Goal: Task Accomplishment & Management: Complete application form

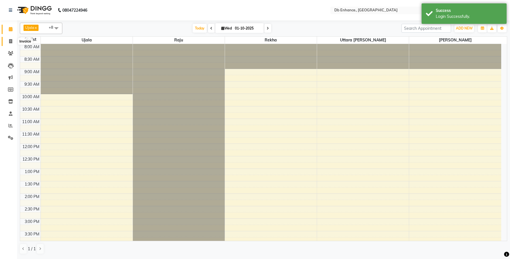
click at [10, 40] on icon at bounding box center [10, 41] width 3 height 4
select select "service"
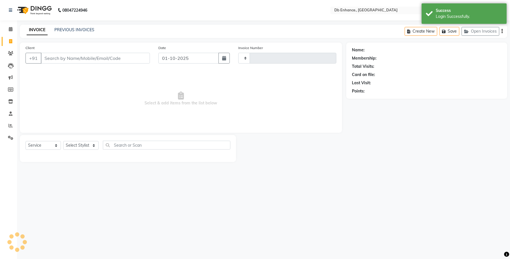
type input "0921"
select select "4474"
click at [59, 58] on input "Client" at bounding box center [95, 58] width 109 height 11
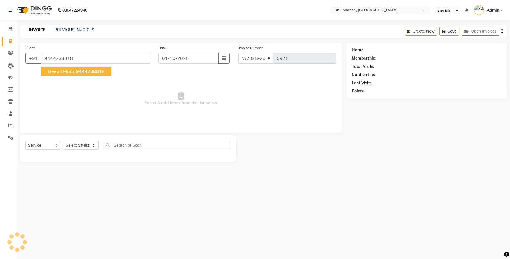
type input "9444738818"
select select "1: Object"
click at [85, 72] on span "94447388" at bounding box center [87, 71] width 23 height 6
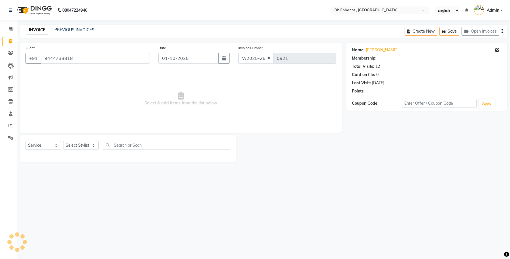
select select "1: Object"
click at [84, 145] on select "Select Stylist [PERSON_NAME] [PERSON_NAME] [PERSON_NAME] [GEOGRAPHIC_DATA][PERS…" at bounding box center [80, 145] width 35 height 9
select select "25391"
click at [63, 141] on select "Select Stylist [PERSON_NAME] [PERSON_NAME] [PERSON_NAME] [GEOGRAPHIC_DATA][PERS…" at bounding box center [80, 145] width 35 height 9
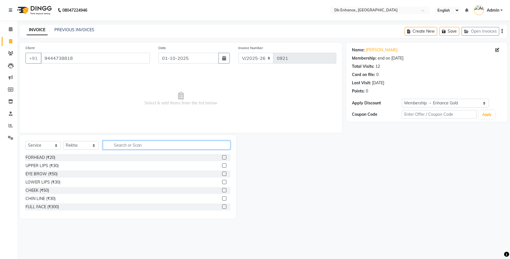
click at [131, 145] on input "text" at bounding box center [167, 145] width 128 height 9
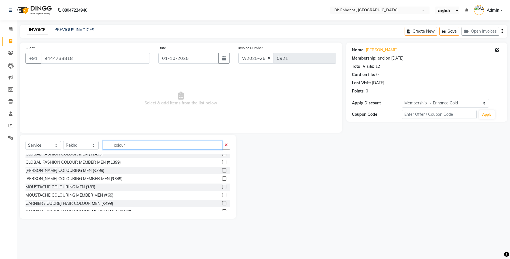
scroll to position [99, 0]
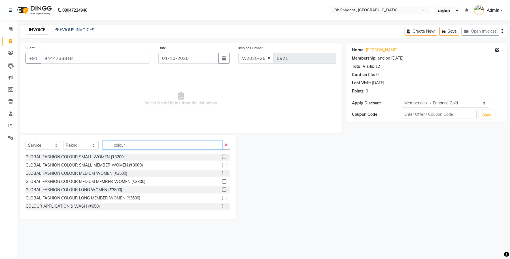
type input "colour"
click at [222, 205] on label at bounding box center [224, 206] width 4 height 4
click at [222, 205] on input "checkbox" at bounding box center [224, 206] width 4 height 4
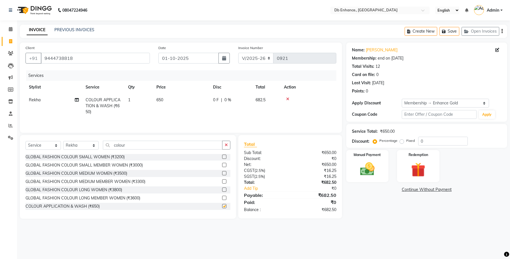
checkbox input "false"
click at [145, 145] on input "colour" at bounding box center [163, 145] width 120 height 9
type input "c"
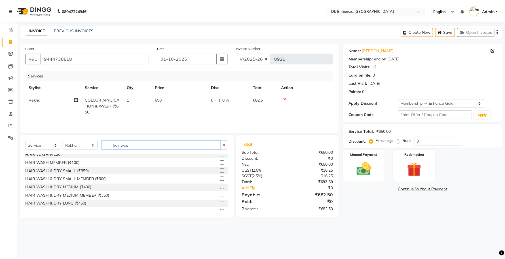
scroll to position [0, 0]
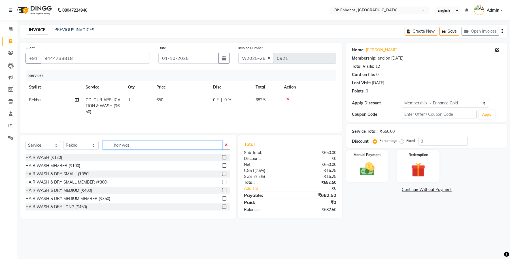
type input "hair was"
click at [222, 182] on label at bounding box center [224, 182] width 4 height 4
click at [222, 182] on input "checkbox" at bounding box center [224, 182] width 4 height 4
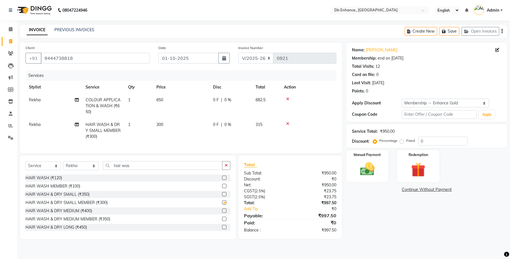
checkbox input "false"
click at [145, 169] on input "hair was" at bounding box center [163, 165] width 120 height 9
type input "h"
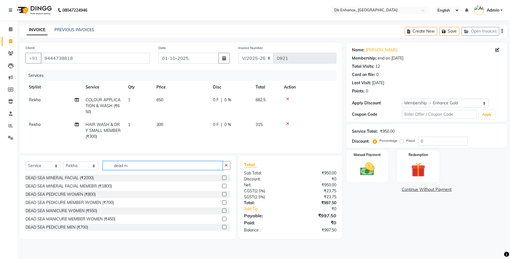
type input "dead m"
click at [222, 221] on label at bounding box center [224, 218] width 4 height 4
click at [222, 221] on input "checkbox" at bounding box center [224, 219] width 4 height 4
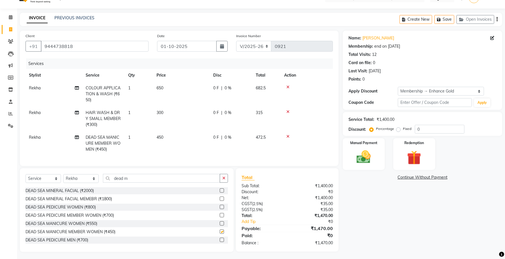
scroll to position [18, 0]
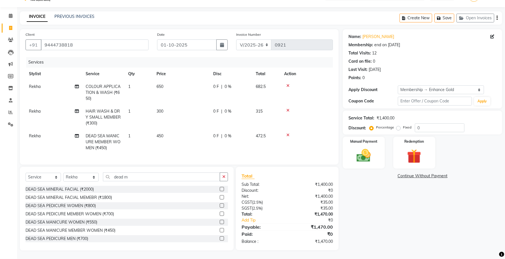
checkbox input "false"
click at [150, 177] on input "dead m" at bounding box center [161, 176] width 117 height 9
type input "d"
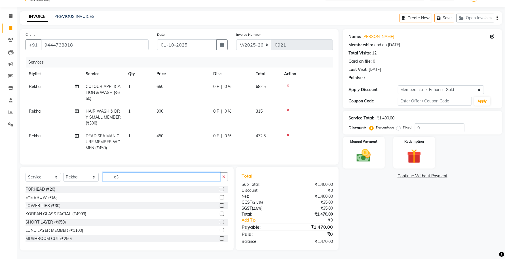
scroll to position [18, 0]
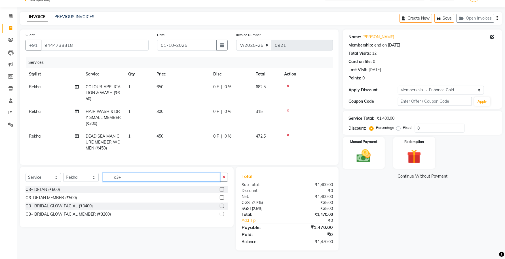
type input "o3+"
click at [222, 196] on label at bounding box center [222, 197] width 4 height 4
click at [222, 196] on input "checkbox" at bounding box center [222, 198] width 4 height 4
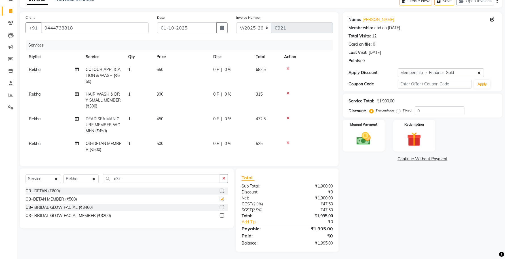
checkbox input "false"
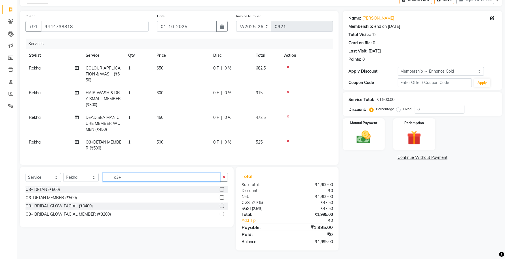
click at [181, 179] on input "o3+" at bounding box center [161, 177] width 117 height 9
type input "o"
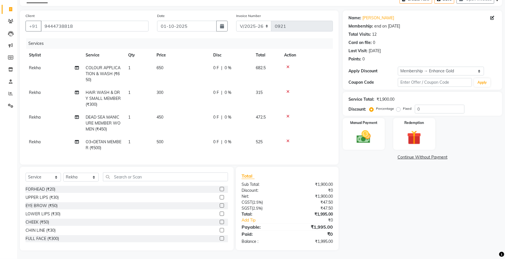
drag, startPoint x: 216, startPoint y: 206, endPoint x: 216, endPoint y: 196, distance: 9.6
click at [220, 206] on label at bounding box center [222, 205] width 4 height 4
click at [220, 206] on input "checkbox" at bounding box center [222, 206] width 4 height 4
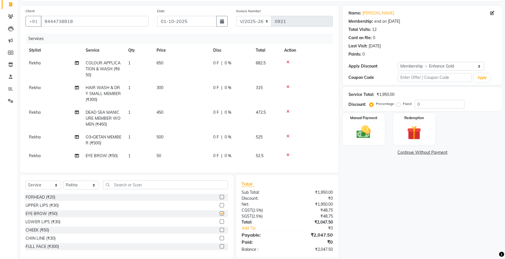
checkbox input "false"
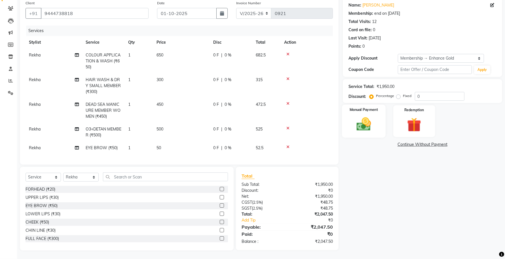
click at [364, 118] on img at bounding box center [364, 124] width 24 height 17
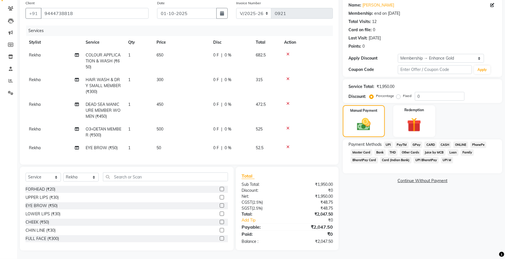
click at [460, 141] on span "ONLINE" at bounding box center [460, 144] width 15 height 7
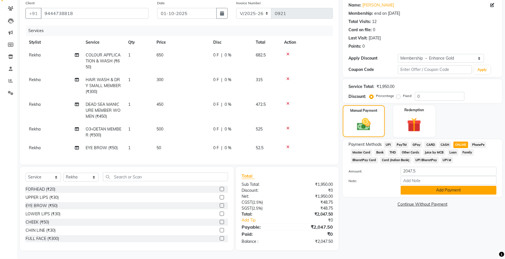
click at [443, 186] on button "Add Payment" at bounding box center [448, 190] width 96 height 9
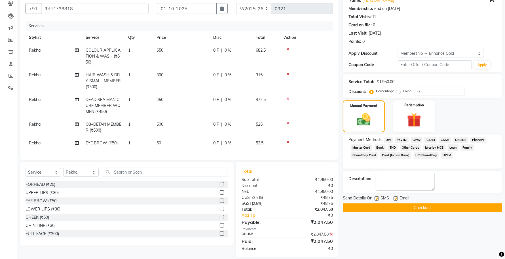
click at [395, 198] on label at bounding box center [395, 198] width 4 height 4
click at [395, 198] on input "checkbox" at bounding box center [395, 199] width 4 height 4
checkbox input "false"
click at [389, 208] on button "Checkout" at bounding box center [422, 207] width 159 height 9
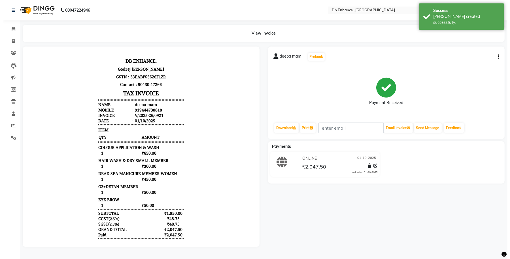
scroll to position [4, 0]
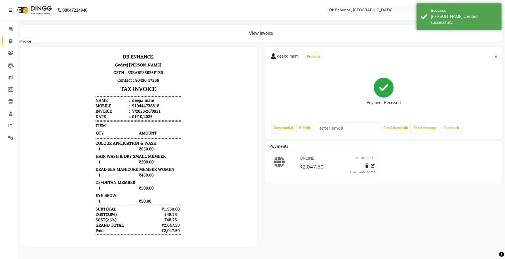
click at [10, 42] on icon at bounding box center [10, 41] width 3 height 4
select select "service"
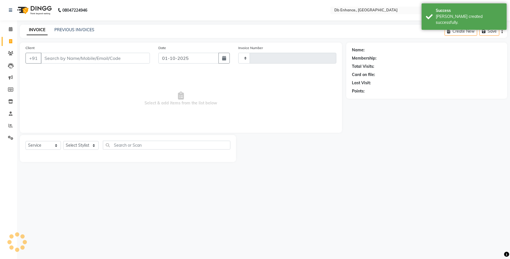
type input "0922"
select select "4474"
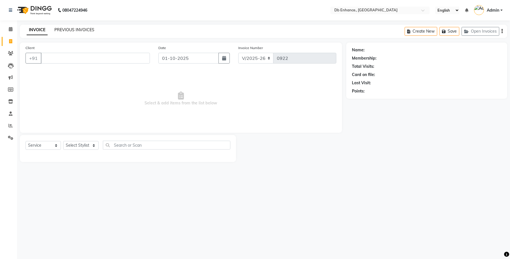
click at [63, 29] on link "PREVIOUS INVOICES" at bounding box center [74, 29] width 40 height 5
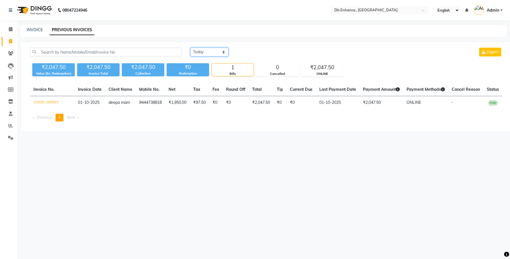
click at [209, 50] on select "[DATE] [DATE] Custom Range" at bounding box center [209, 52] width 38 height 9
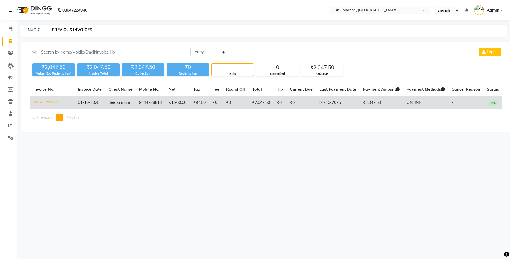
click at [314, 103] on td "₹0" at bounding box center [300, 102] width 29 height 13
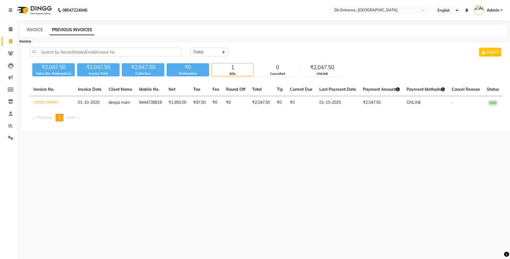
click at [11, 39] on icon at bounding box center [10, 41] width 3 height 4
select select "service"
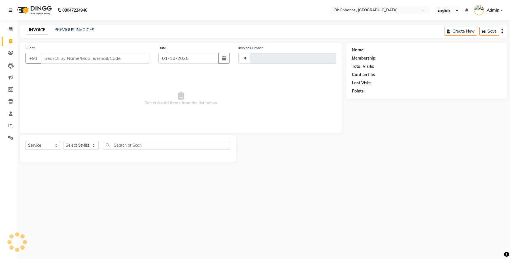
type input "0922"
select select "4474"
click at [68, 61] on input "Client" at bounding box center [95, 58] width 109 height 11
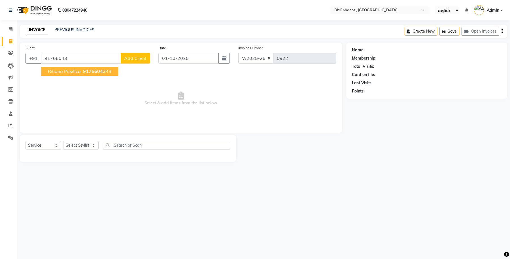
click at [73, 73] on span "rihana pasifica" at bounding box center [64, 71] width 33 height 6
type input "9176604343"
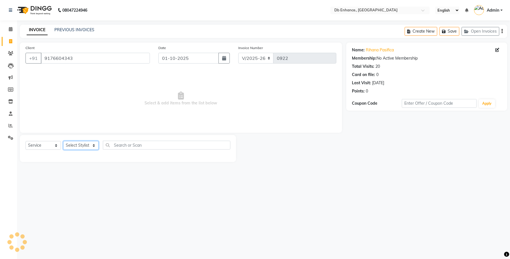
click at [71, 145] on select "Select Stylist [PERSON_NAME] [PERSON_NAME] [PERSON_NAME] [GEOGRAPHIC_DATA][PERS…" at bounding box center [80, 145] width 35 height 9
click at [69, 144] on select "Select Stylist [PERSON_NAME] [PERSON_NAME] [PERSON_NAME] [GEOGRAPHIC_DATA][PERS…" at bounding box center [80, 145] width 35 height 9
select select "67593"
click at [63, 141] on select "Select Stylist [PERSON_NAME] [PERSON_NAME] [PERSON_NAME] [GEOGRAPHIC_DATA][PERS…" at bounding box center [80, 145] width 35 height 9
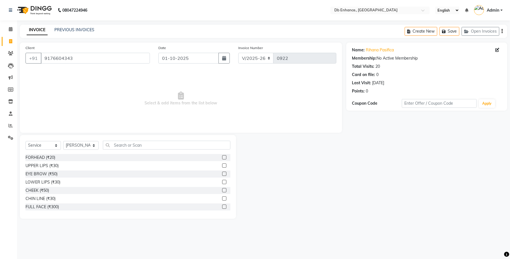
click at [222, 164] on label at bounding box center [224, 165] width 4 height 4
click at [222, 164] on input "checkbox" at bounding box center [224, 166] width 4 height 4
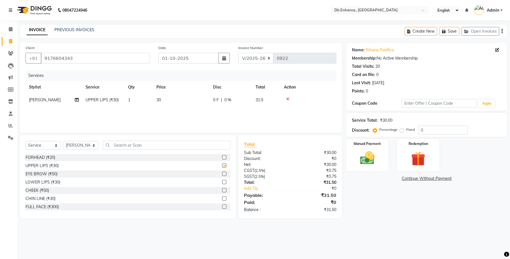
checkbox input "false"
click at [222, 198] on label at bounding box center [224, 198] width 4 height 4
click at [222, 198] on input "checkbox" at bounding box center [224, 199] width 4 height 4
checkbox input "false"
click at [222, 191] on label at bounding box center [224, 190] width 4 height 4
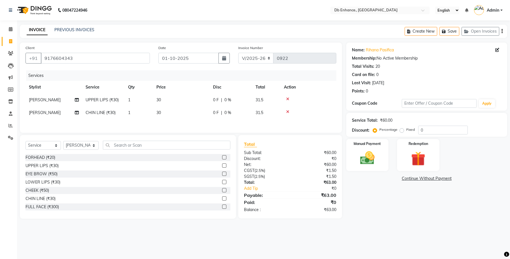
click at [222, 191] on input "checkbox" at bounding box center [224, 190] width 4 height 4
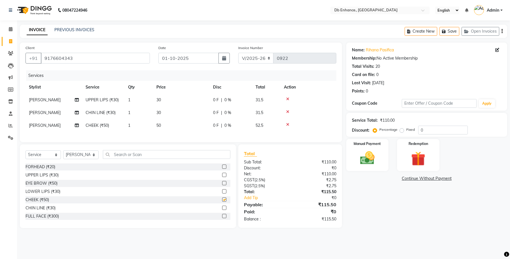
checkbox input "false"
click at [222, 193] on label at bounding box center [224, 191] width 4 height 4
click at [222, 193] on input "checkbox" at bounding box center [224, 192] width 4 height 4
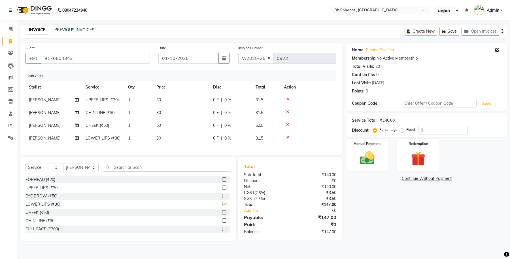
checkbox input "false"
click at [142, 124] on td "1" at bounding box center [139, 125] width 28 height 13
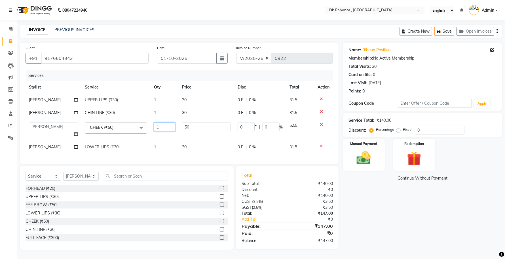
click at [169, 129] on input "1" at bounding box center [164, 126] width 21 height 9
type input "2"
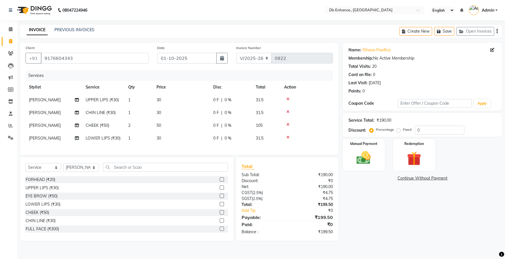
click at [200, 146] on div "Services Stylist Service Qty Price Disc Total Action [PERSON_NAME] UPPER LIPS (…" at bounding box center [179, 109] width 307 height 79
click at [163, 125] on td "50" at bounding box center [181, 125] width 57 height 13
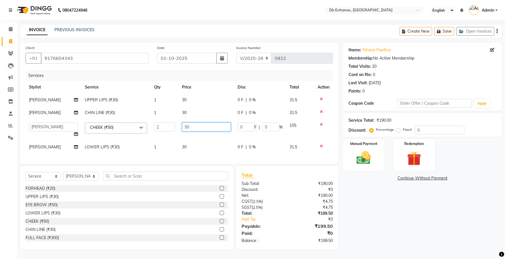
click at [192, 125] on input "50" at bounding box center [206, 126] width 48 height 9
type input "5"
type input "45"
click at [198, 142] on td "30" at bounding box center [206, 147] width 55 height 13
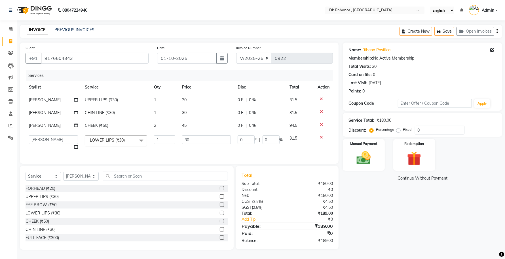
scroll to position [4, 0]
click at [362, 156] on img at bounding box center [364, 157] width 24 height 17
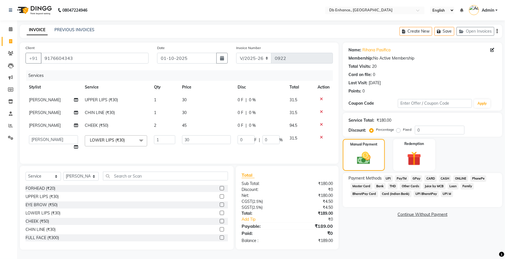
click at [462, 175] on span "ONLINE" at bounding box center [460, 178] width 15 height 7
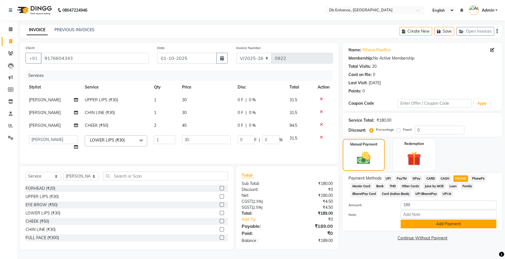
click at [441, 219] on button "Add Payment" at bounding box center [448, 223] width 96 height 9
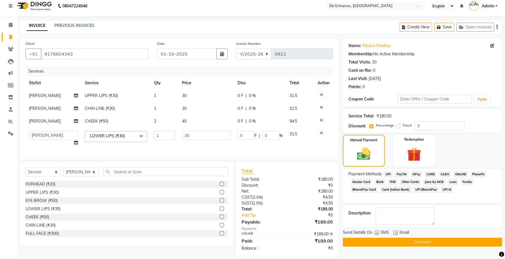
click at [396, 233] on label at bounding box center [395, 232] width 4 height 4
click at [396, 233] on input "checkbox" at bounding box center [395, 233] width 4 height 4
checkbox input "false"
click at [411, 240] on button "Checkout" at bounding box center [422, 241] width 159 height 9
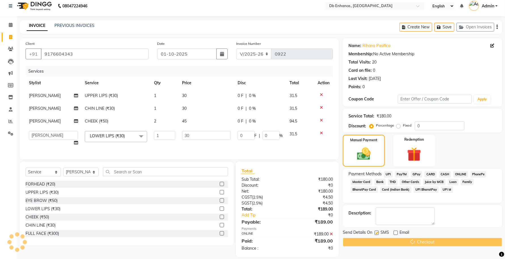
scroll to position [5, 0]
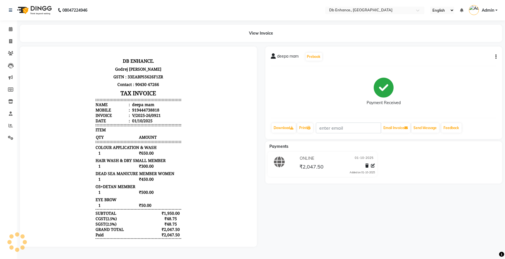
click at [64, 183] on body "DB ENHANCE. [GEOGRAPHIC_DATA][PERSON_NAME] Plaza GSTN : 33EABPS5626F1ZR Contact…" at bounding box center [137, 147] width 221 height 187
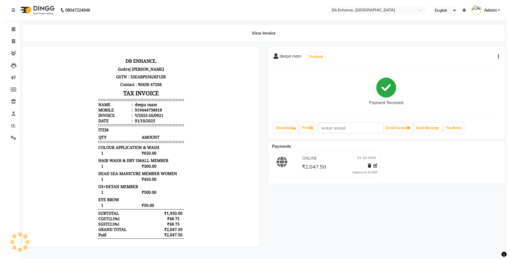
scroll to position [4, 0]
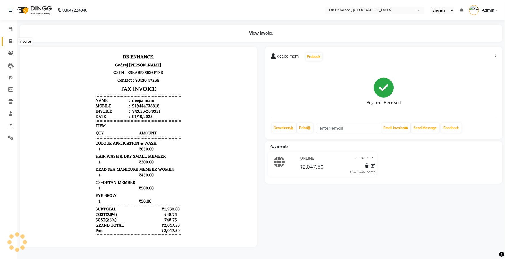
click at [10, 42] on icon at bounding box center [10, 41] width 3 height 4
select select "4474"
select select "service"
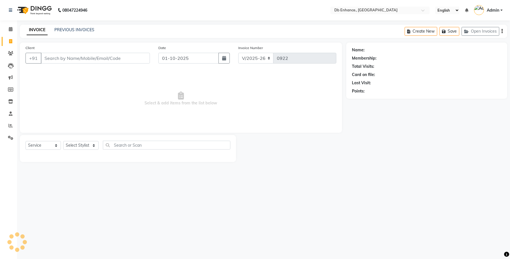
click at [83, 61] on input "Client" at bounding box center [95, 58] width 109 height 11
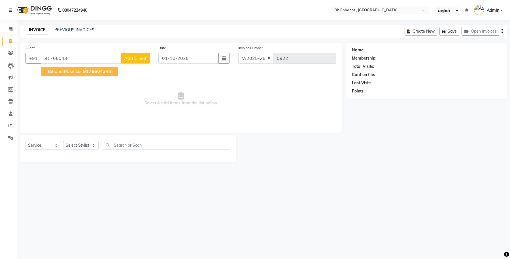
click at [93, 70] on span "91766043" at bounding box center [94, 71] width 23 height 6
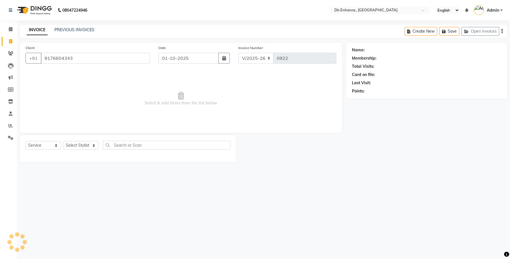
type input "9176604343"
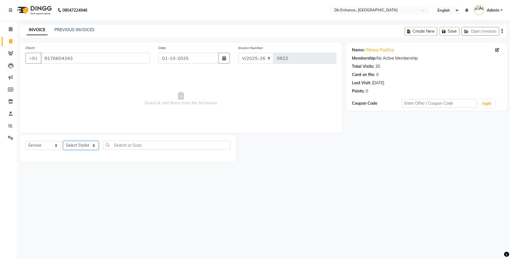
click at [92, 146] on select "Select Stylist" at bounding box center [80, 145] width 35 height 9
click at [93, 145] on select "Select Stylist" at bounding box center [80, 145] width 35 height 9
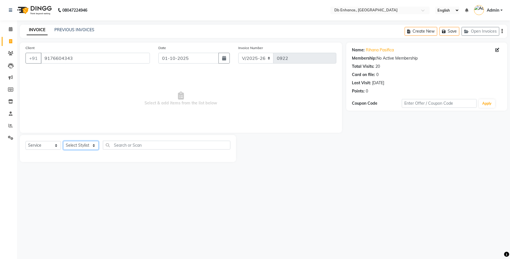
click at [63, 141] on select "Select Stylist" at bounding box center [80, 145] width 35 height 9
click at [90, 156] on div at bounding box center [128, 155] width 205 height 2
click at [89, 142] on select "Select Stylist" at bounding box center [80, 145] width 35 height 9
click at [94, 145] on select "Select Stylist" at bounding box center [80, 145] width 35 height 9
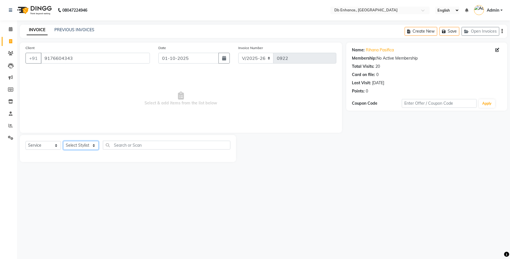
click at [94, 145] on select "Select Stylist" at bounding box center [80, 145] width 35 height 9
click at [56, 145] on select "Select Service Product Membership Package Voucher Prepaid Gift Card" at bounding box center [43, 145] width 35 height 9
click at [92, 145] on select "Select Stylist" at bounding box center [80, 145] width 35 height 9
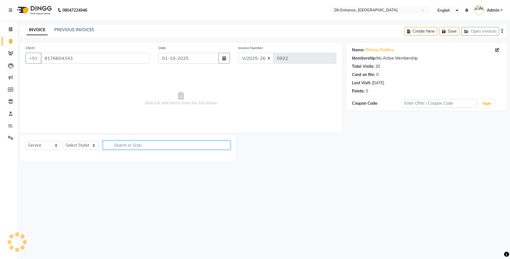
click at [138, 145] on input "text" at bounding box center [167, 145] width 128 height 9
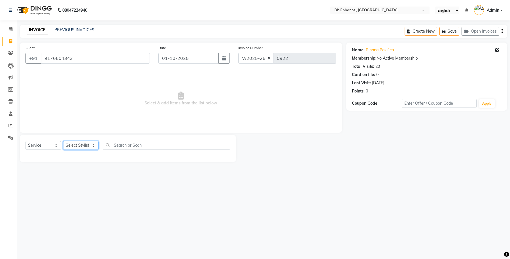
click at [81, 143] on select "Select Stylist" at bounding box center [80, 145] width 35 height 9
click at [95, 143] on select "Select Stylist" at bounding box center [80, 145] width 35 height 9
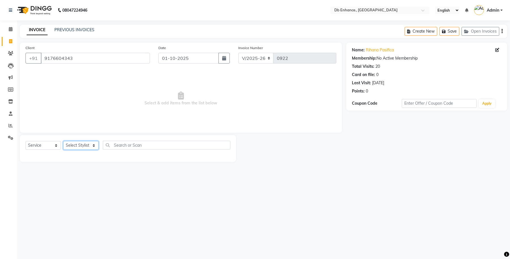
click at [95, 143] on select "Select Stylist" at bounding box center [80, 145] width 35 height 9
click at [94, 145] on select "Select Stylist" at bounding box center [80, 145] width 35 height 9
click at [63, 141] on select "Select Stylist" at bounding box center [80, 145] width 35 height 9
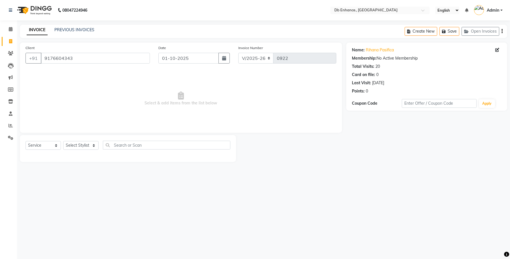
click at [91, 154] on div at bounding box center [128, 155] width 205 height 2
click at [56, 145] on select "Select Service Product Membership Package Voucher Prepaid Gift Card" at bounding box center [43, 145] width 35 height 9
click at [94, 146] on select "Select Stylist" at bounding box center [80, 145] width 35 height 9
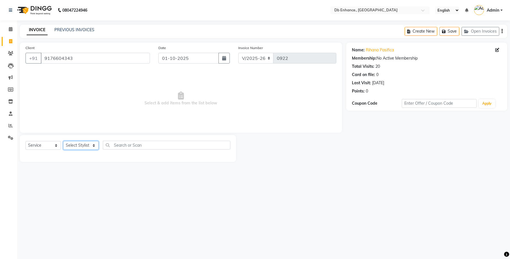
click at [94, 146] on select "Select Stylist" at bounding box center [80, 145] width 35 height 9
click at [63, 141] on select "Select Stylist" at bounding box center [80, 145] width 35 height 9
click at [92, 156] on div at bounding box center [128, 155] width 205 height 2
click at [125, 143] on input "text" at bounding box center [167, 145] width 128 height 9
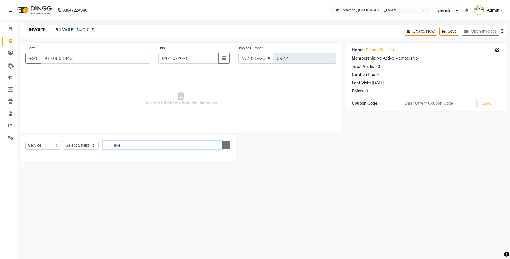
type input "eye"
click at [225, 146] on icon "button" at bounding box center [226, 145] width 3 height 4
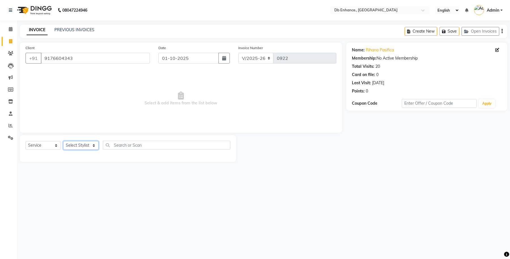
click at [90, 142] on select "Select Stylist" at bounding box center [80, 145] width 35 height 9
click at [63, 141] on select "Select Stylist" at bounding box center [80, 145] width 35 height 9
click at [77, 144] on select "Select Stylist" at bounding box center [80, 145] width 35 height 9
click at [229, 123] on span "Select & add items from the list below" at bounding box center [181, 98] width 311 height 57
